Goal: Book appointment/travel/reservation

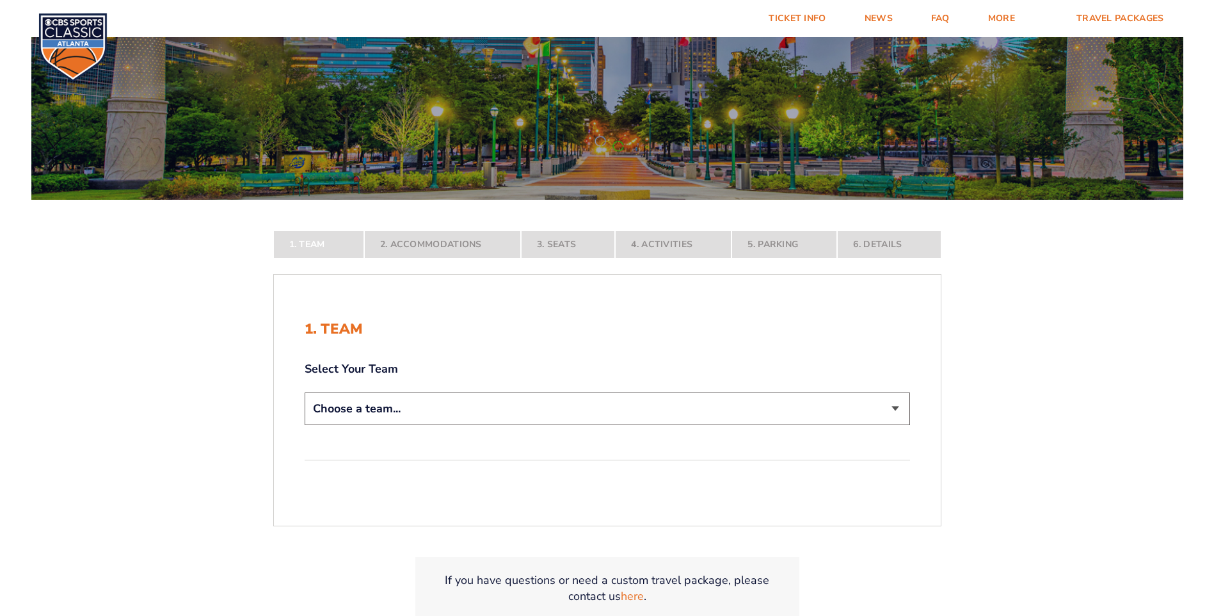
scroll to position [192, 0]
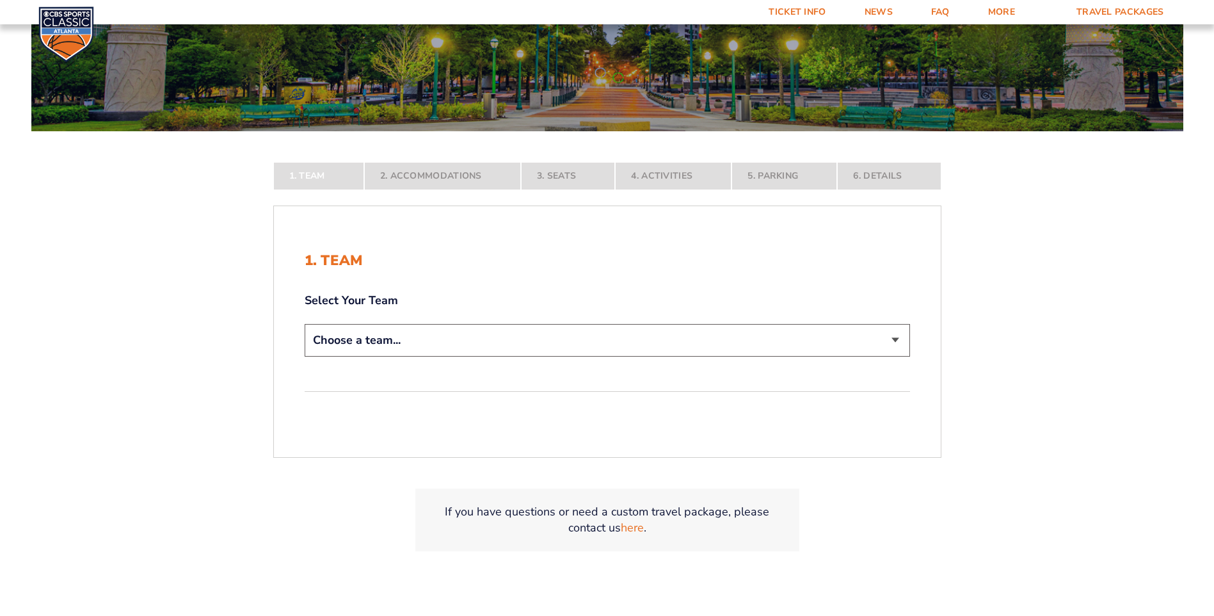
click at [547, 337] on select "Choose a team... [US_STATE] Wildcats [US_STATE] State Buckeyes [US_STATE] Tar H…" at bounding box center [607, 340] width 605 height 33
select select "12956"
click at [305, 356] on select "Choose a team... [US_STATE] Wildcats [US_STATE] State Buckeyes [US_STATE] Tar H…" at bounding box center [607, 340] width 605 height 33
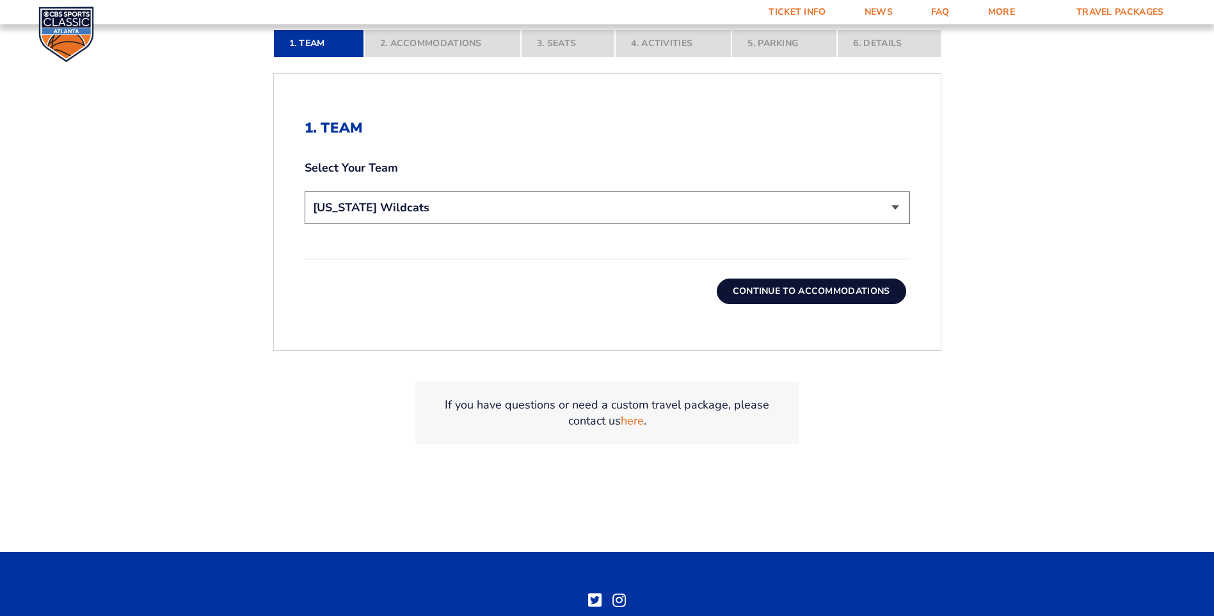
scroll to position [448, 0]
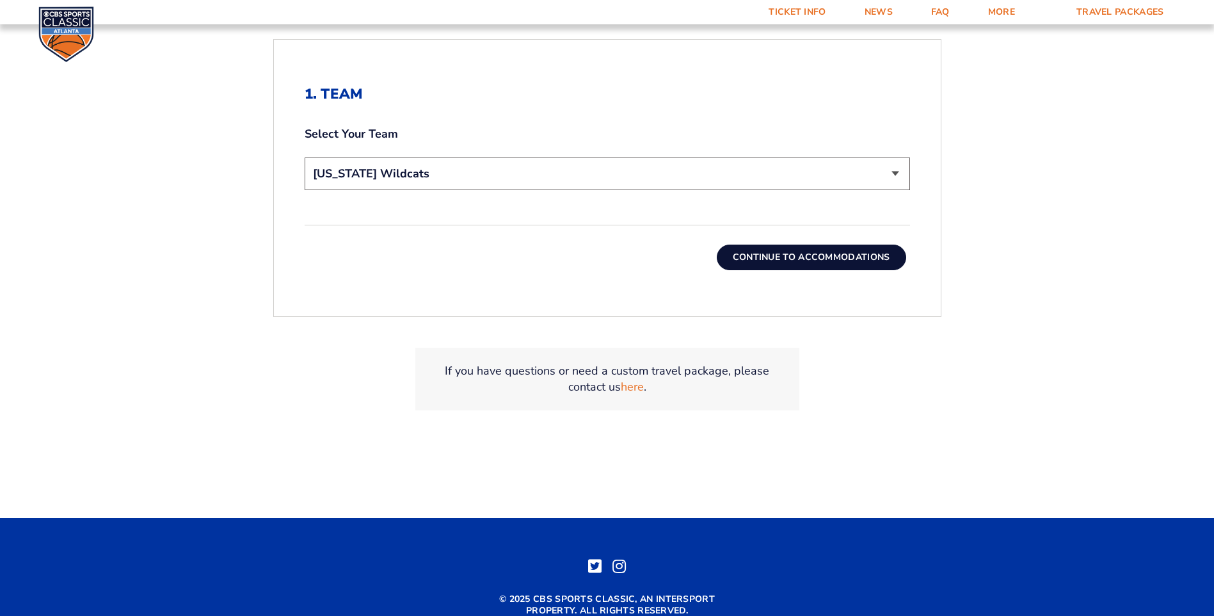
click at [797, 263] on button "Continue To Accommodations" at bounding box center [811, 257] width 189 height 26
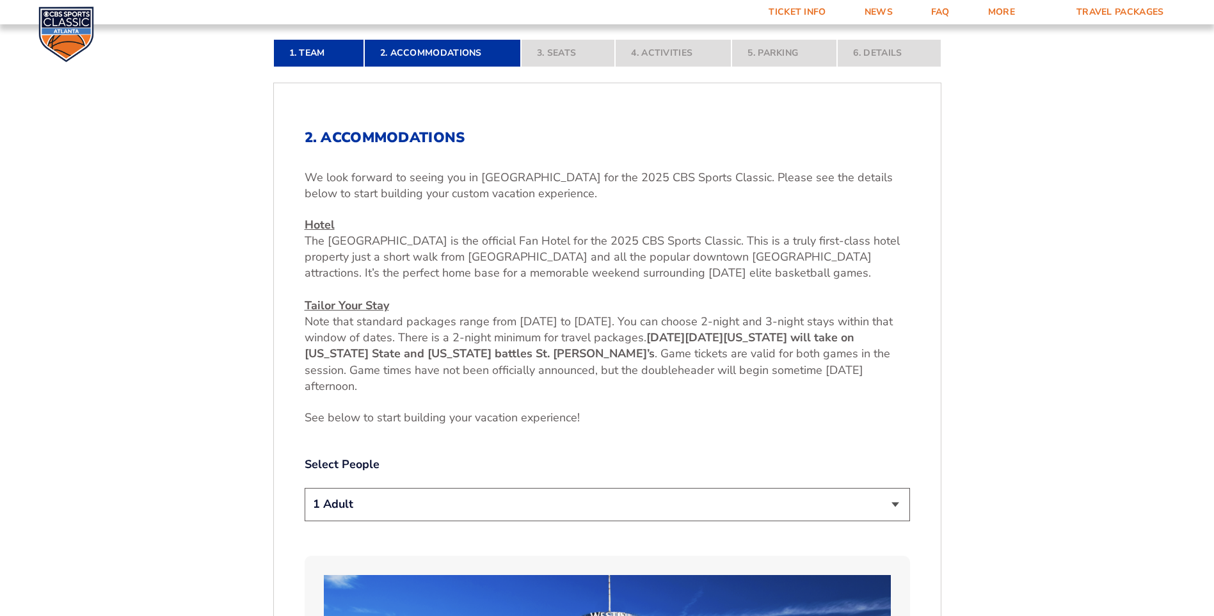
scroll to position [547, 0]
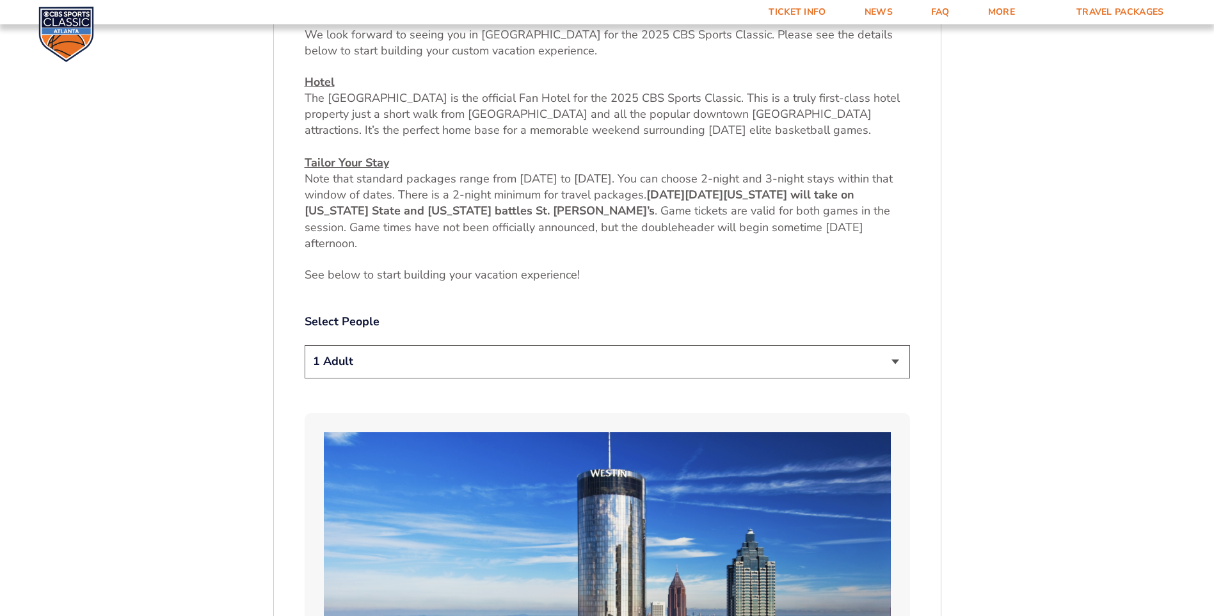
click at [441, 365] on select "1 Adult 2 Adults 3 Adults 4 Adults 2 Adults + 1 Child 2 Adults + 2 Children 2 A…" at bounding box center [607, 361] width 605 height 33
select select "2 Adults"
click at [305, 345] on select "1 Adult 2 Adults 3 Adults 4 Adults 2 Adults + 1 Child 2 Adults + 2 Children 2 A…" at bounding box center [607, 361] width 605 height 33
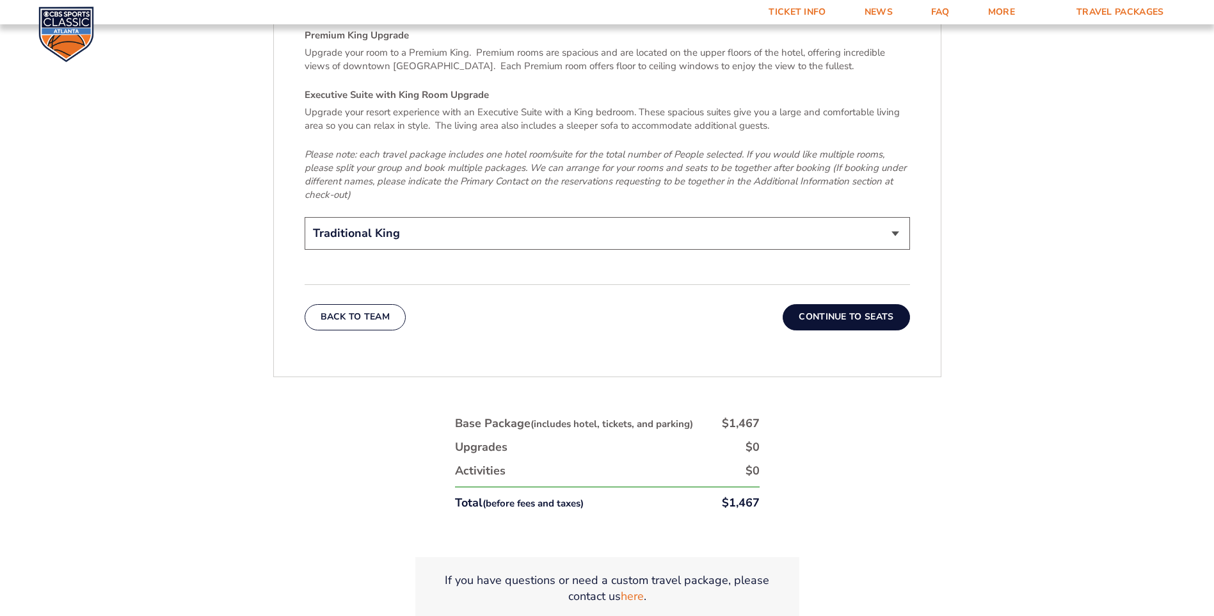
scroll to position [2083, 0]
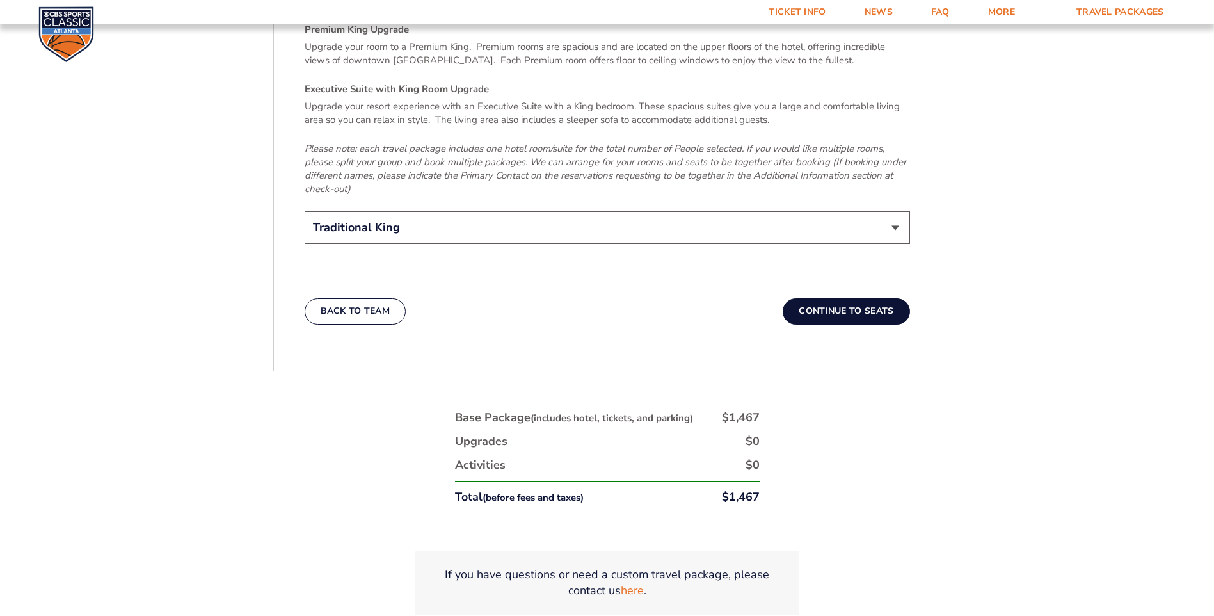
click at [867, 298] on button "Continue To Seats" at bounding box center [846, 311] width 127 height 26
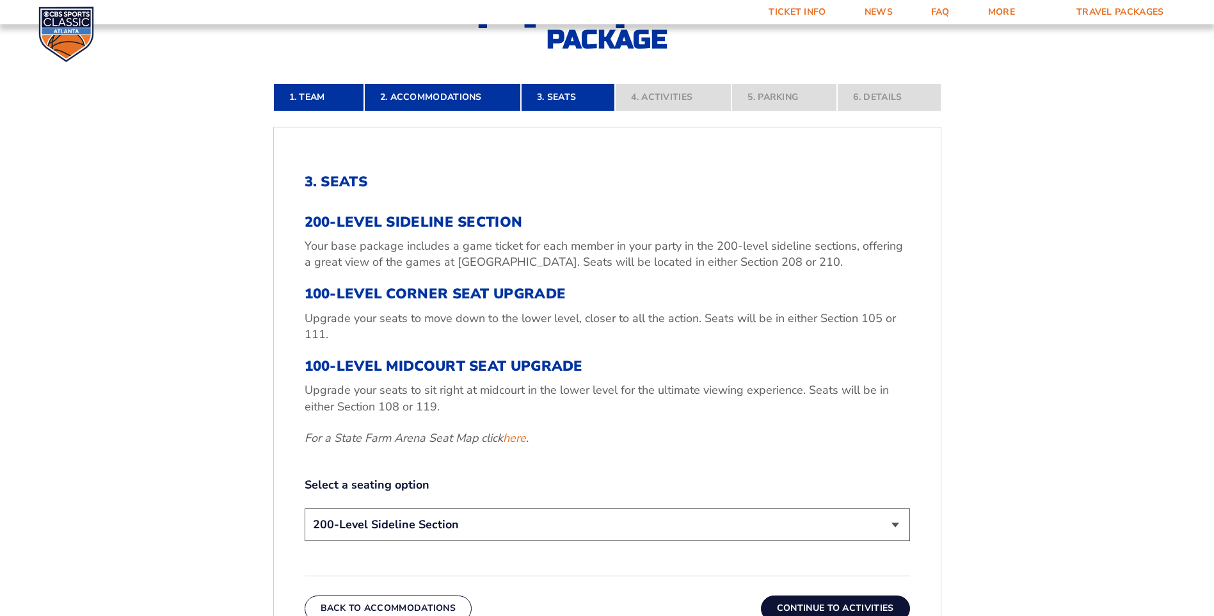
scroll to position [483, 0]
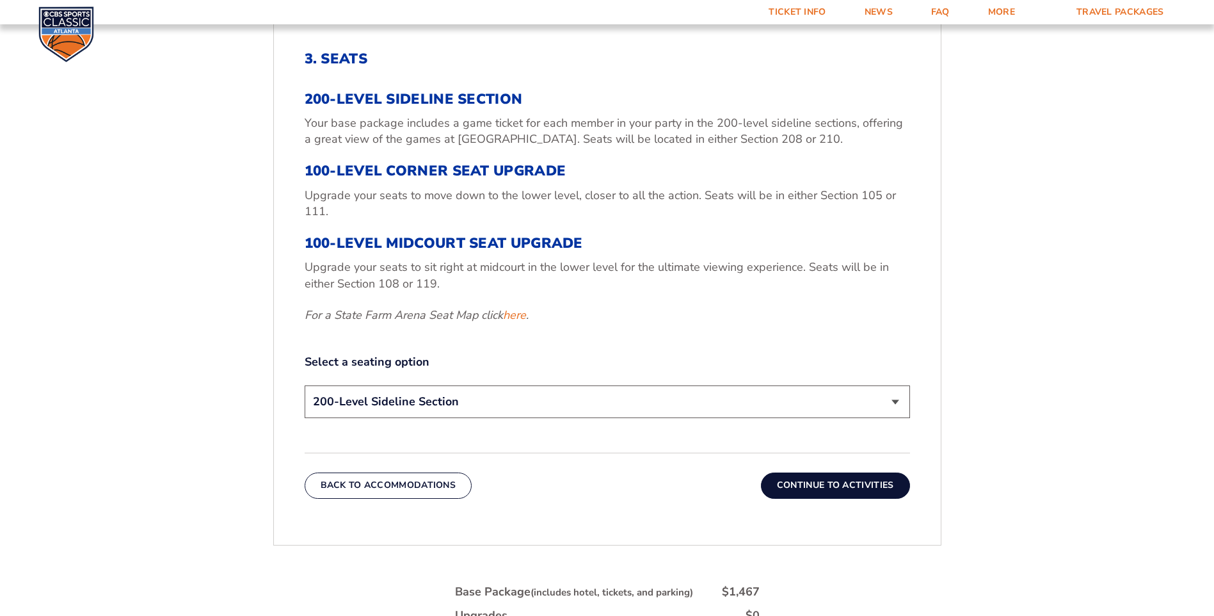
click at [513, 404] on select "200-Level Sideline Section 100-Level Corner Seat Upgrade (+$120 per person) 100…" at bounding box center [607, 401] width 605 height 33
select select "100-Level Corner Seat Upgrade"
click at [305, 385] on select "200-Level Sideline Section 100-Level Corner Seat Upgrade (+$120 per person) 100…" at bounding box center [607, 401] width 605 height 33
click at [870, 488] on button "Continue To Activities" at bounding box center [835, 485] width 149 height 26
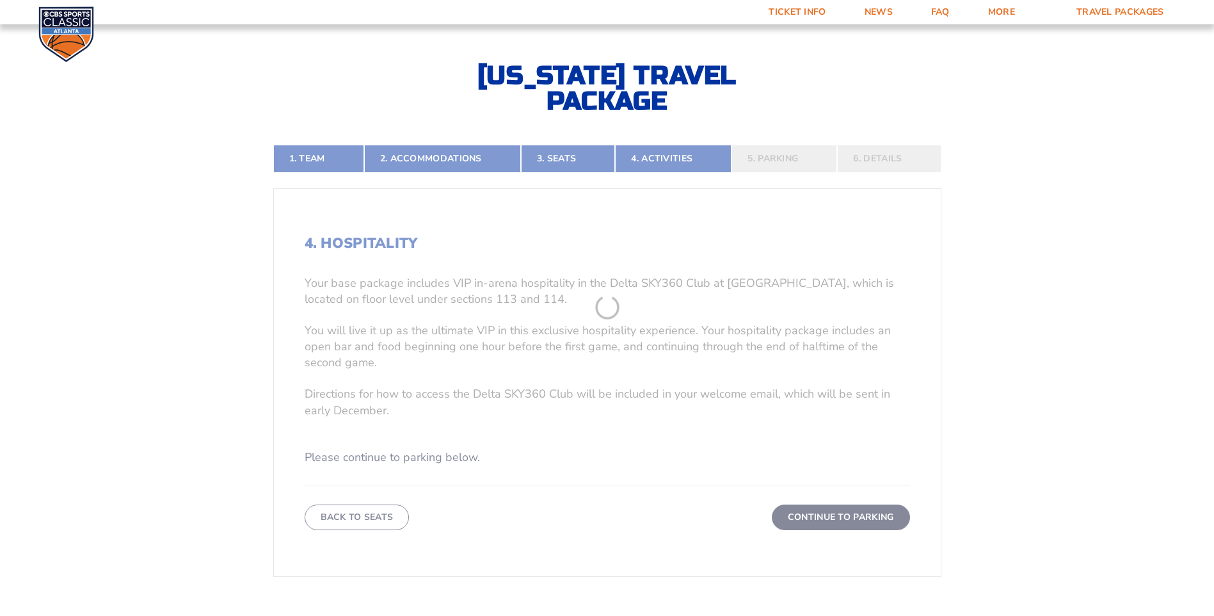
scroll to position [291, 0]
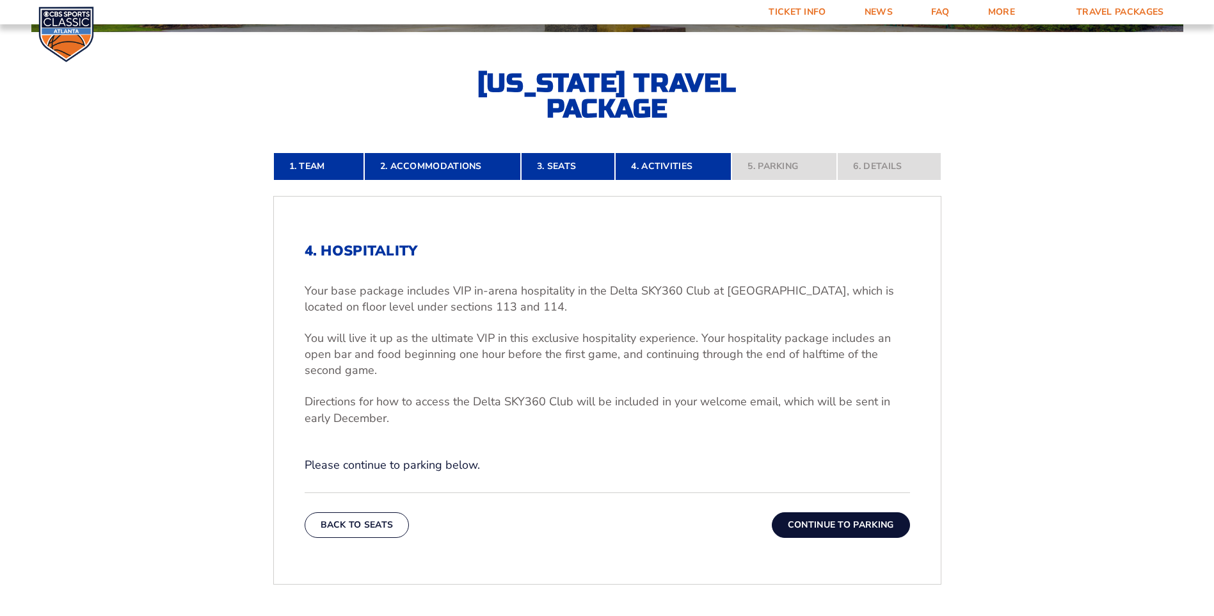
click at [863, 533] on button "Continue To Parking" at bounding box center [841, 525] width 138 height 26
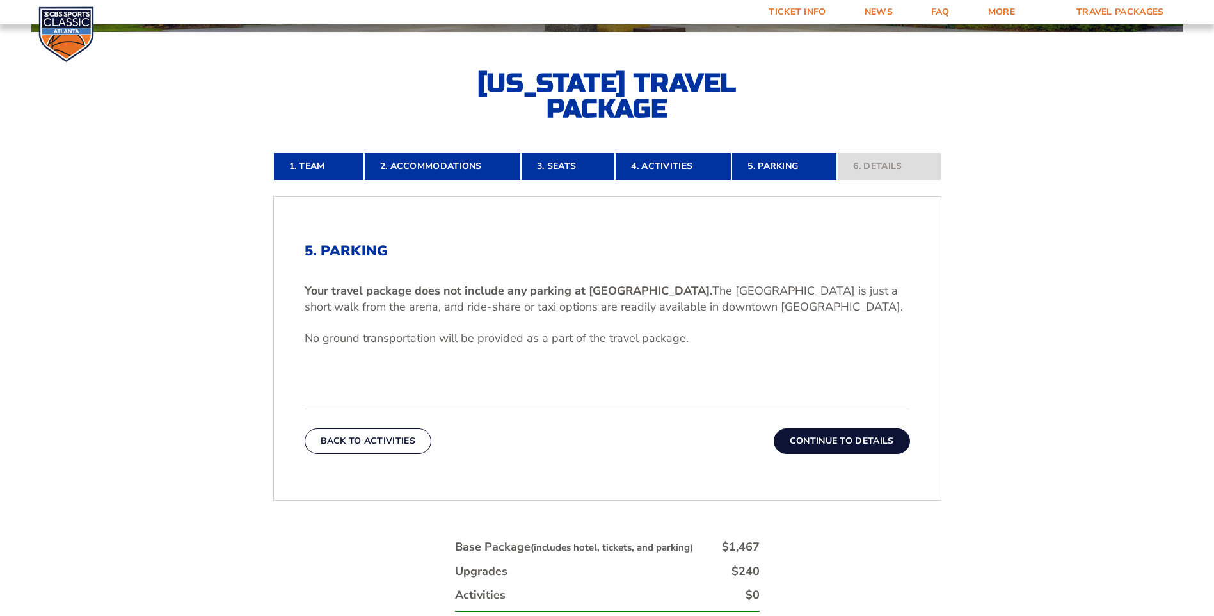
click at [845, 433] on button "Continue To Details" at bounding box center [842, 441] width 136 height 26
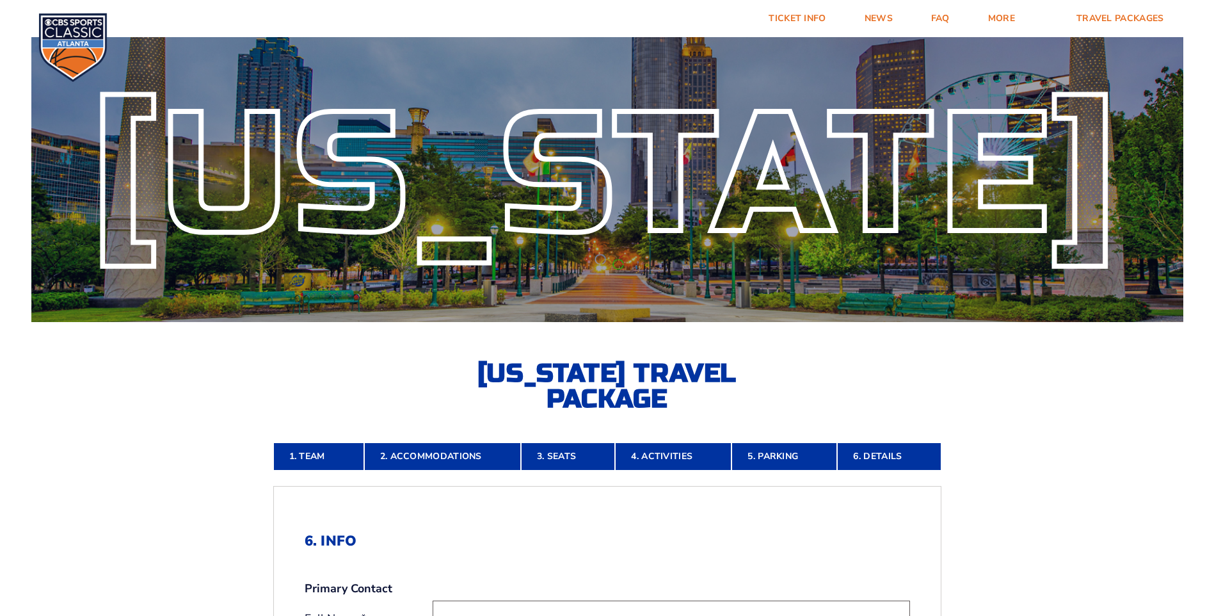
scroll to position [0, 0]
